Goal: Information Seeking & Learning: Learn about a topic

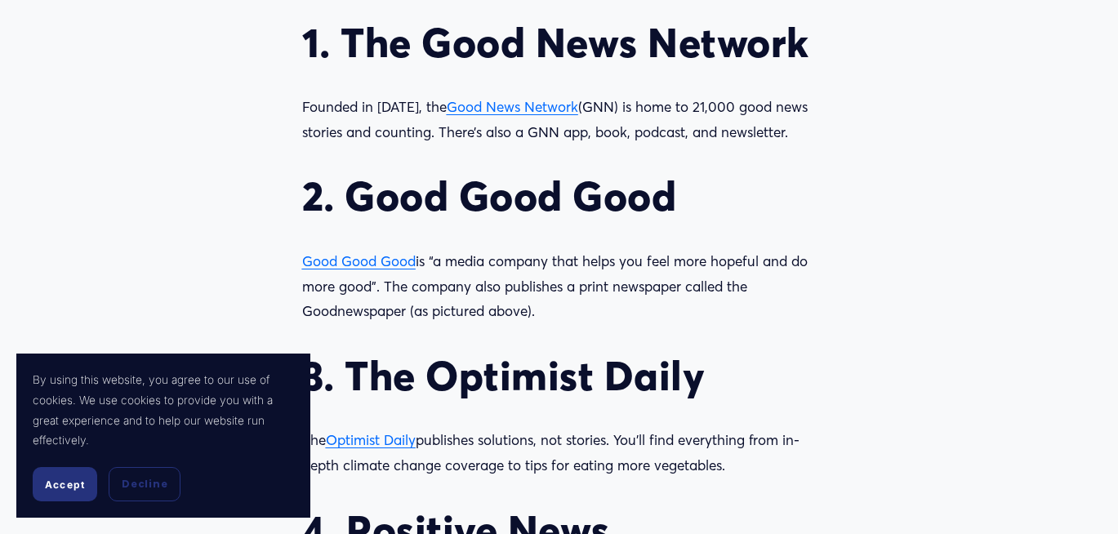
scroll to position [1463, 0]
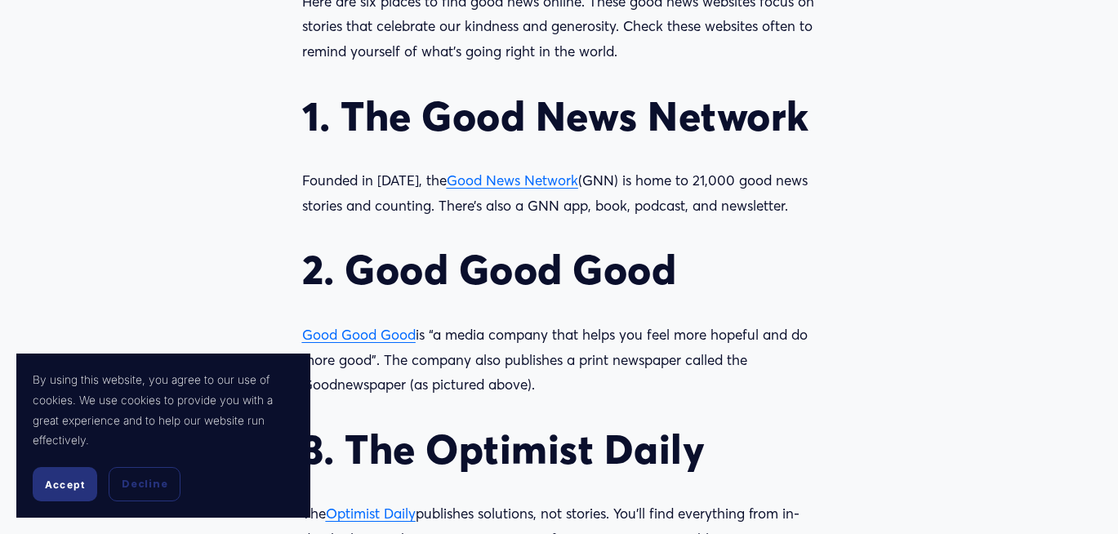
click at [475, 177] on span "Good News Network" at bounding box center [513, 180] width 132 height 17
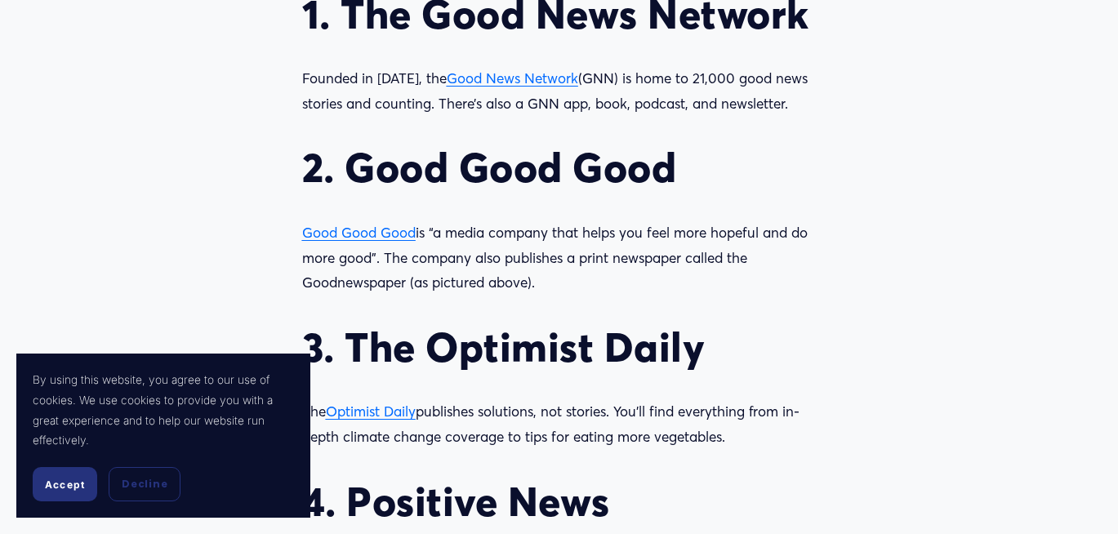
scroll to position [1624, 0]
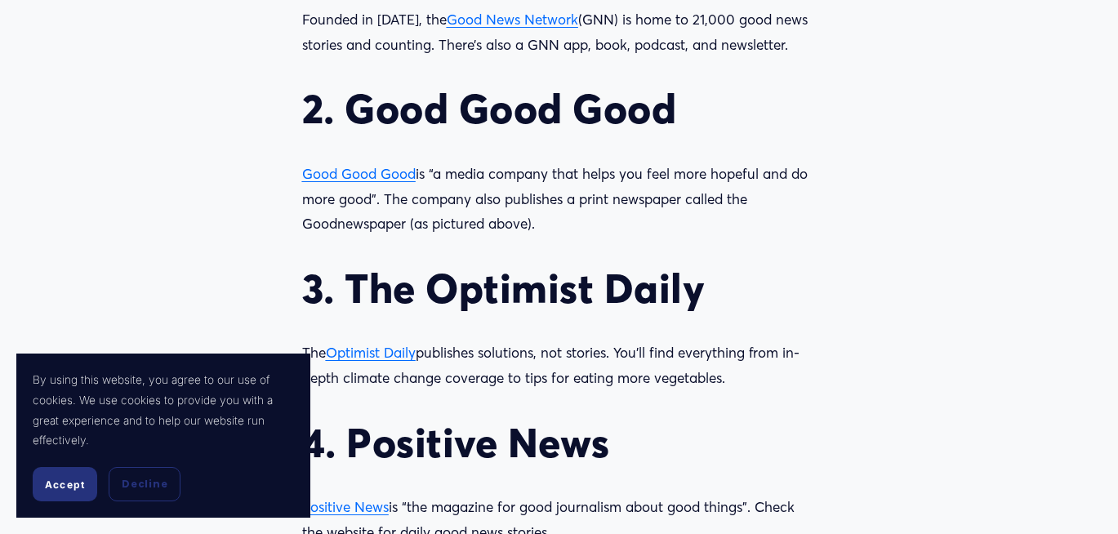
click at [383, 176] on span "Good Good Good" at bounding box center [359, 173] width 114 height 17
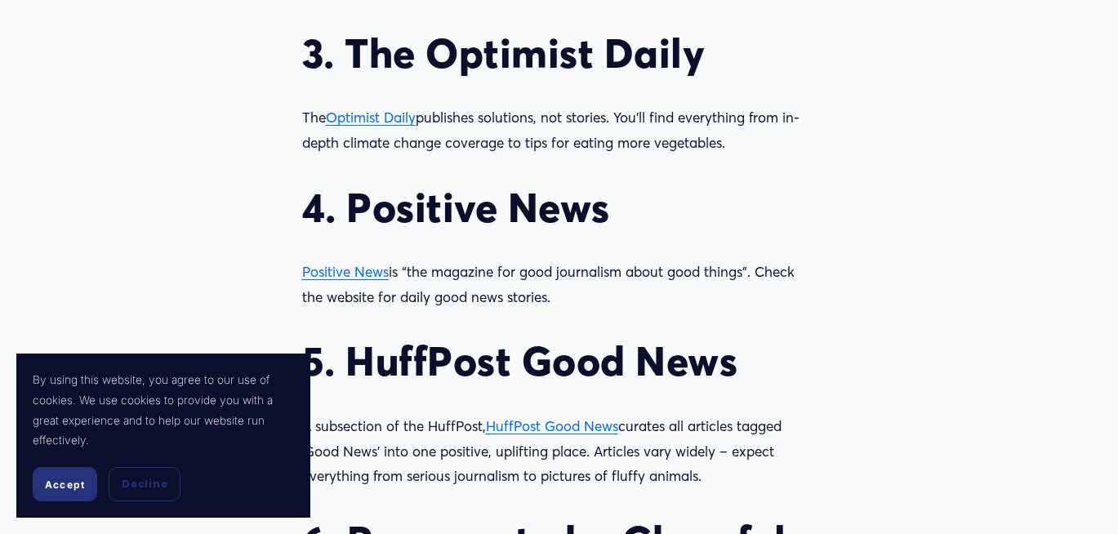
scroll to position [1903, 0]
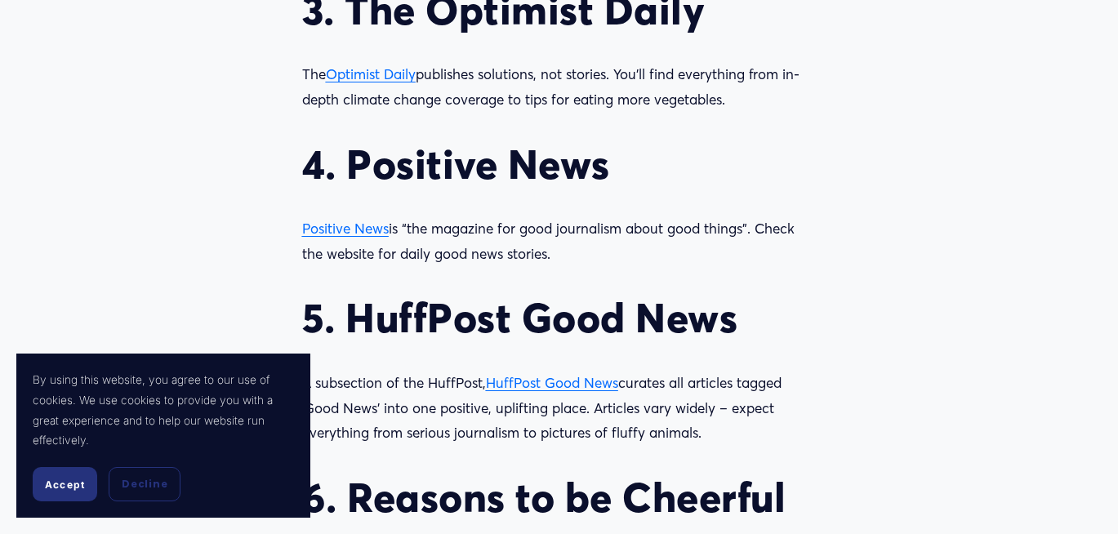
click at [374, 78] on span "Optimist Daily" at bounding box center [371, 73] width 90 height 17
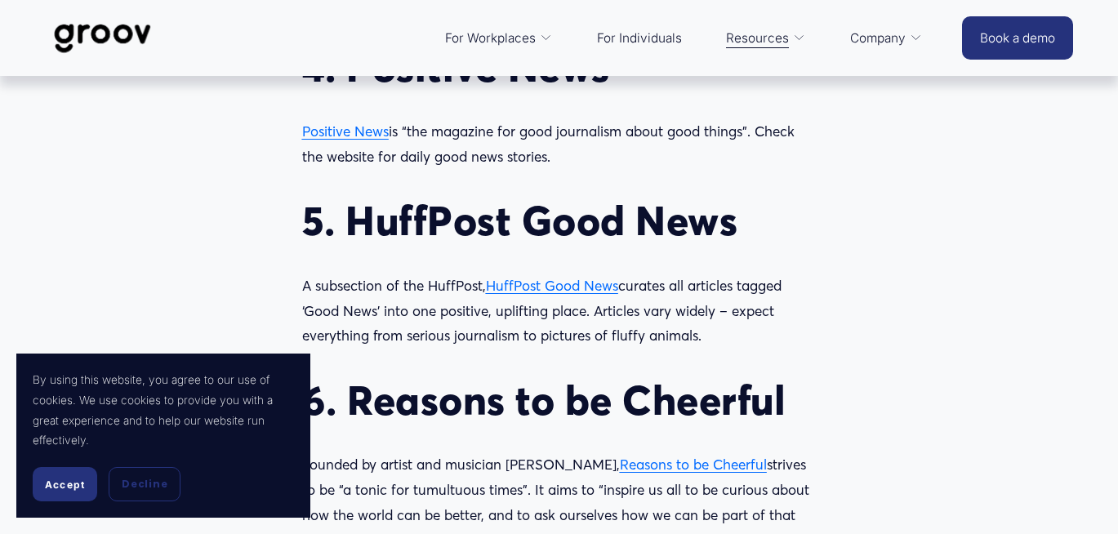
scroll to position [1929, 0]
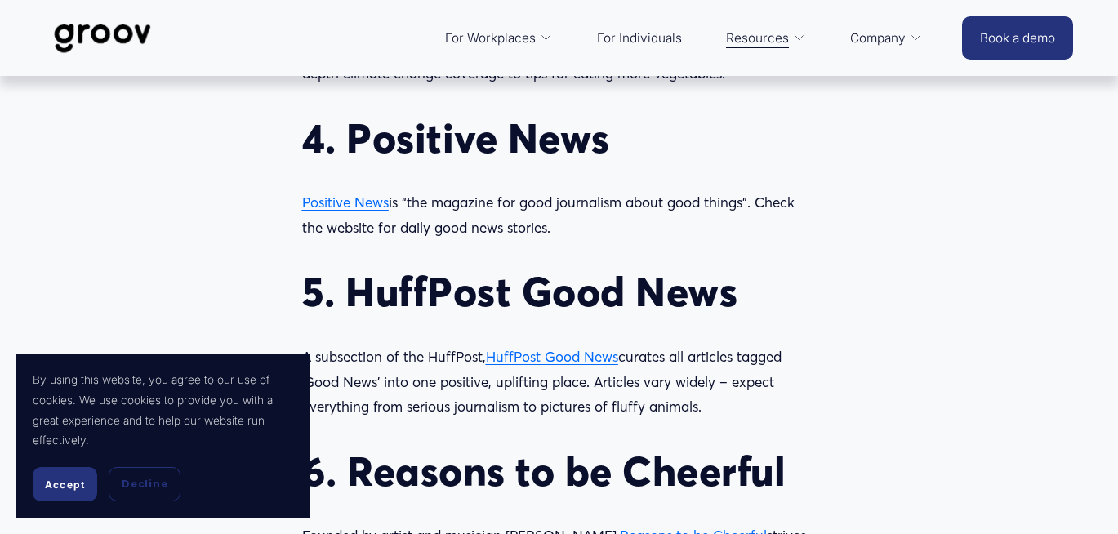
click at [566, 359] on span "HuffPost Good News" at bounding box center [552, 356] width 132 height 17
